Goal: Information Seeking & Learning: Learn about a topic

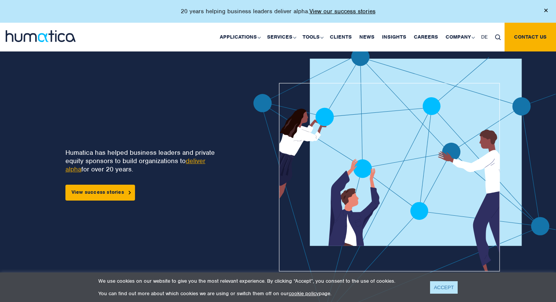
click at [437, 285] on link "ACCEPT" at bounding box center [444, 287] width 28 height 12
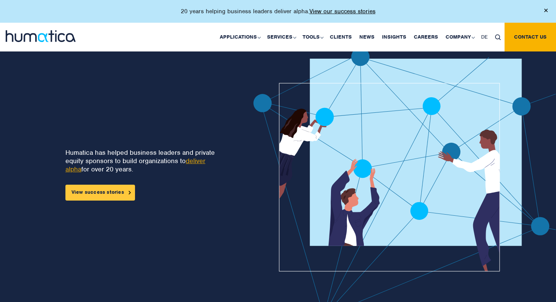
click at [101, 191] on link "View success stories" at bounding box center [100, 192] width 70 height 16
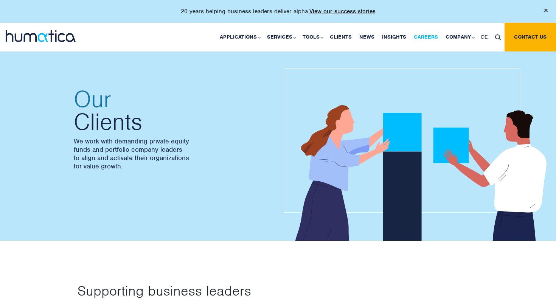
click at [429, 36] on link "Careers" at bounding box center [426, 37] width 32 height 29
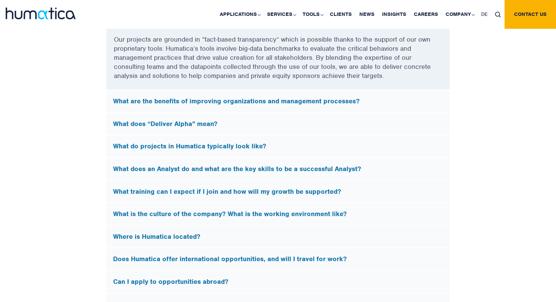
scroll to position [2153, 0]
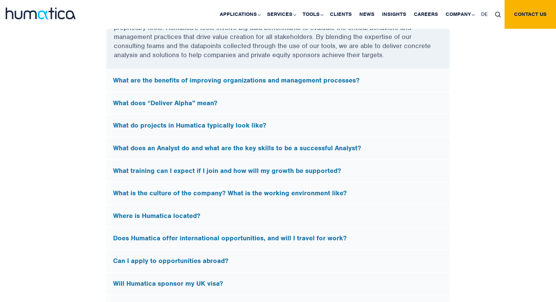
click at [188, 95] on div "What does “Deliver Alpha” mean?" at bounding box center [277, 103] width 343 height 22
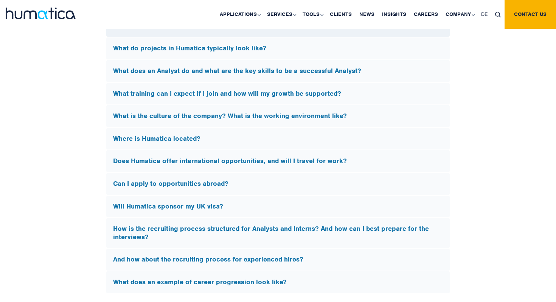
scroll to position [2149, 0]
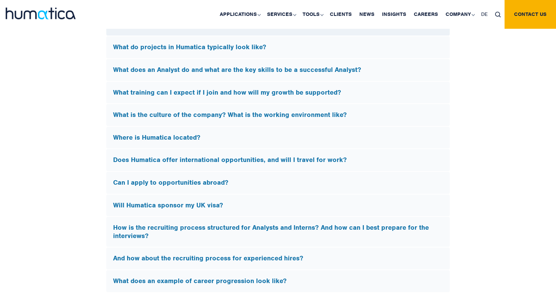
click at [188, 136] on h5 "Where is Humatica located?" at bounding box center [278, 137] width 330 height 8
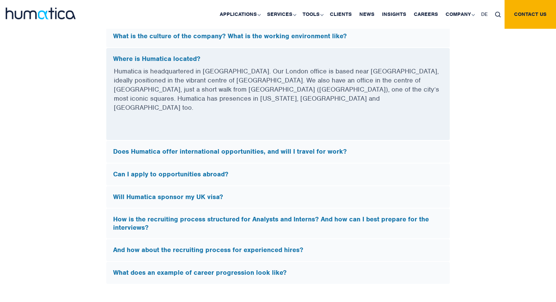
scroll to position [2202, 0]
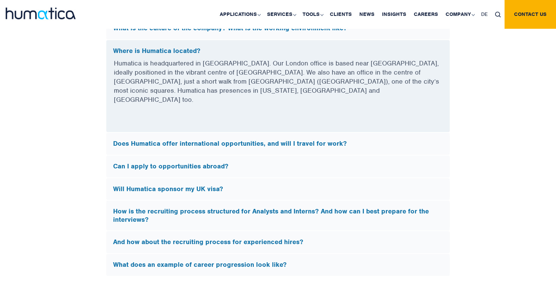
click at [191, 139] on h5 "Does Humatica offer international opportunities, and will I travel for work?" at bounding box center [278, 143] width 330 height 8
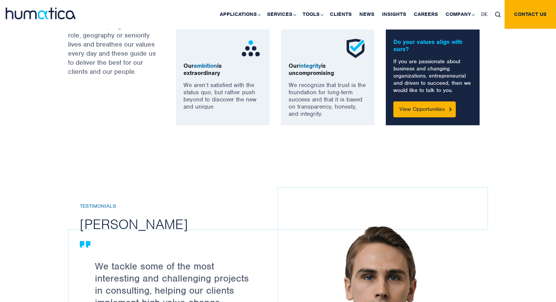
scroll to position [647, 0]
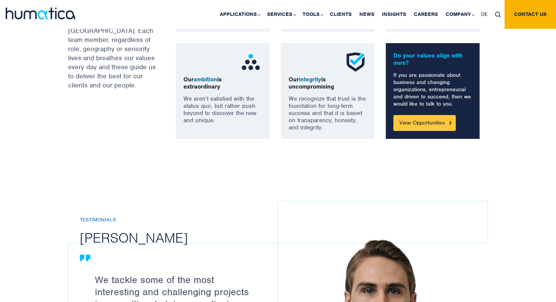
click at [417, 119] on link "View Opportunities" at bounding box center [424, 123] width 62 height 16
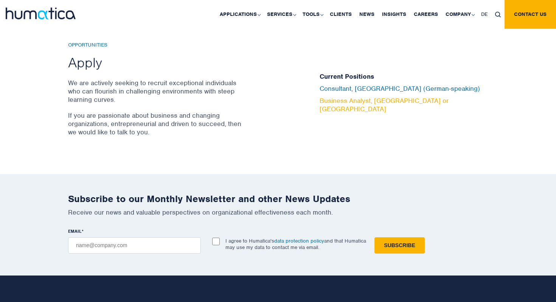
click at [347, 96] on link "Business Analyst, London or Munich" at bounding box center [383, 104] width 129 height 17
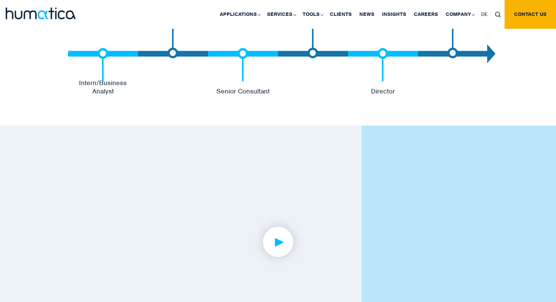
scroll to position [1668, 0]
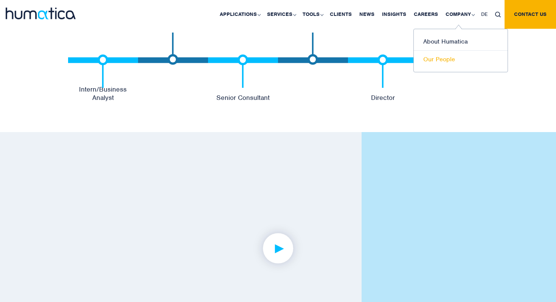
click at [440, 57] on link "Our People" at bounding box center [460, 59] width 94 height 17
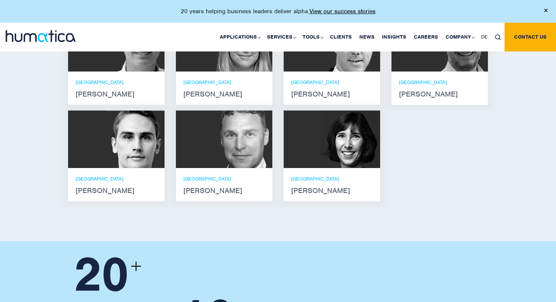
scroll to position [629, 0]
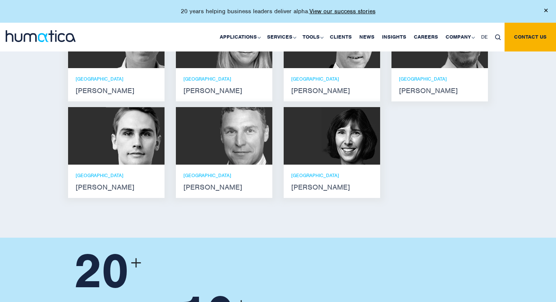
click at [446, 88] on strong "[PERSON_NAME]" at bounding box center [439, 91] width 81 height 6
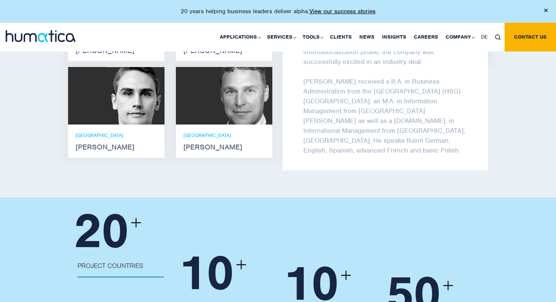
scroll to position [689, 0]
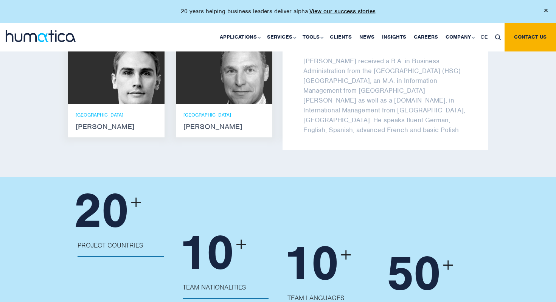
click at [379, 181] on div "20 + Project Countries [GEOGRAPHIC_DATA], [GEOGRAPHIC_DATA], [GEOGRAPHIC_DATA],…" at bounding box center [278, 262] width 556 height 171
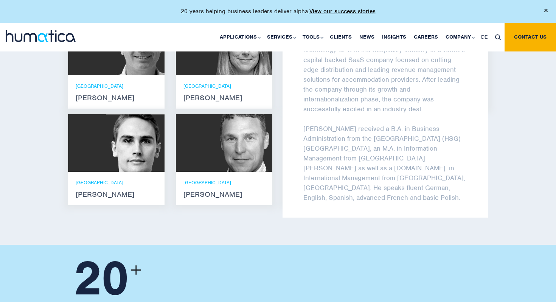
scroll to position [0, 0]
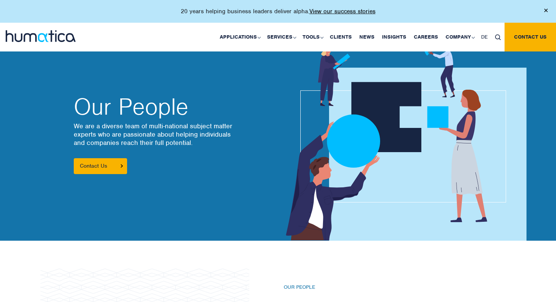
scroll to position [621, 0]
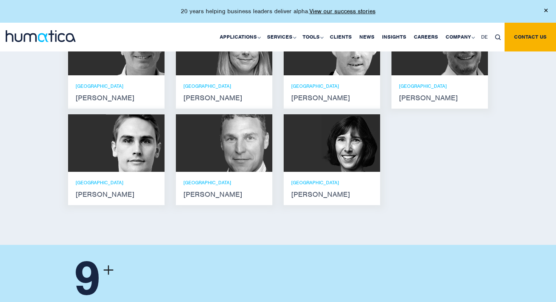
click at [63, 36] on img at bounding box center [41, 36] width 70 height 12
